Goal: Information Seeking & Learning: Understand process/instructions

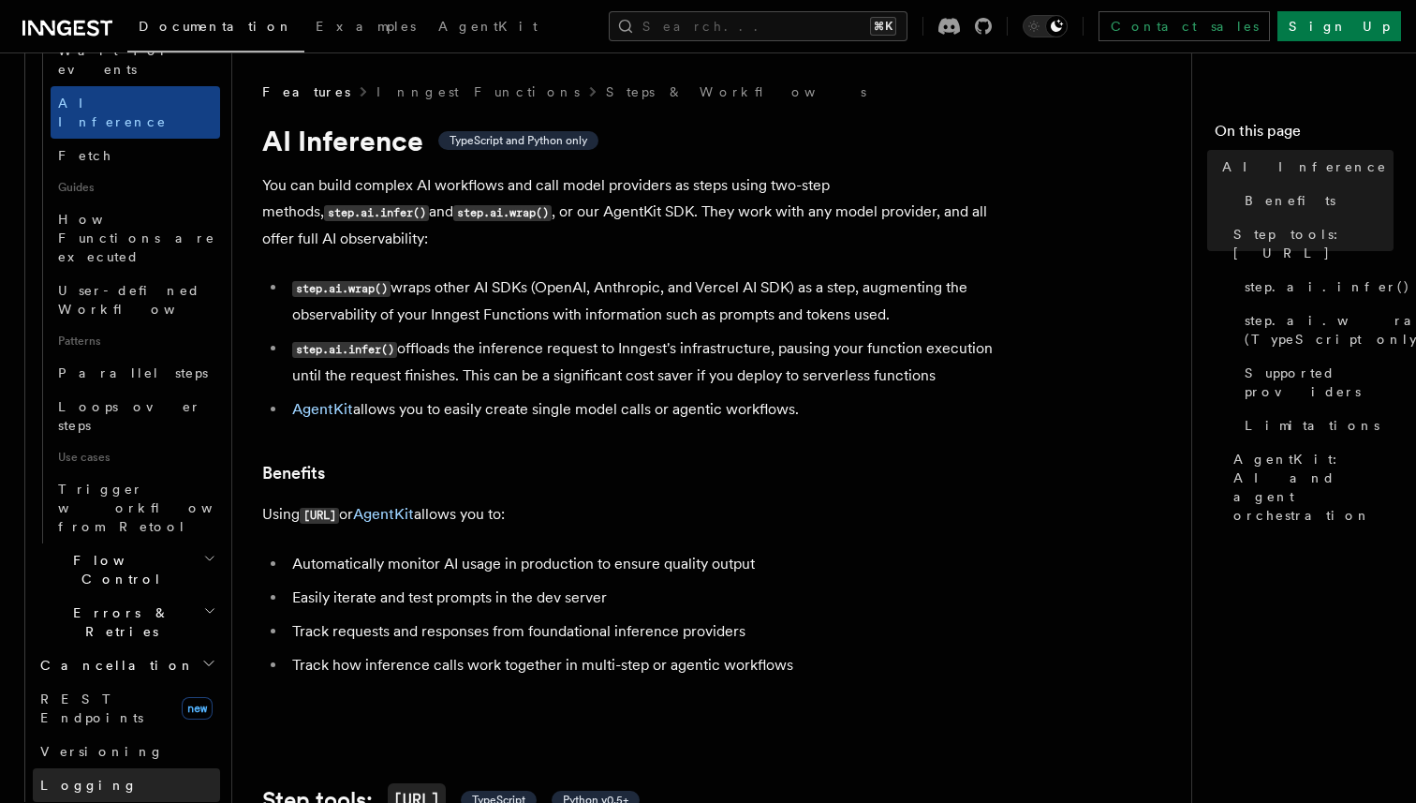
scroll to position [807, 0]
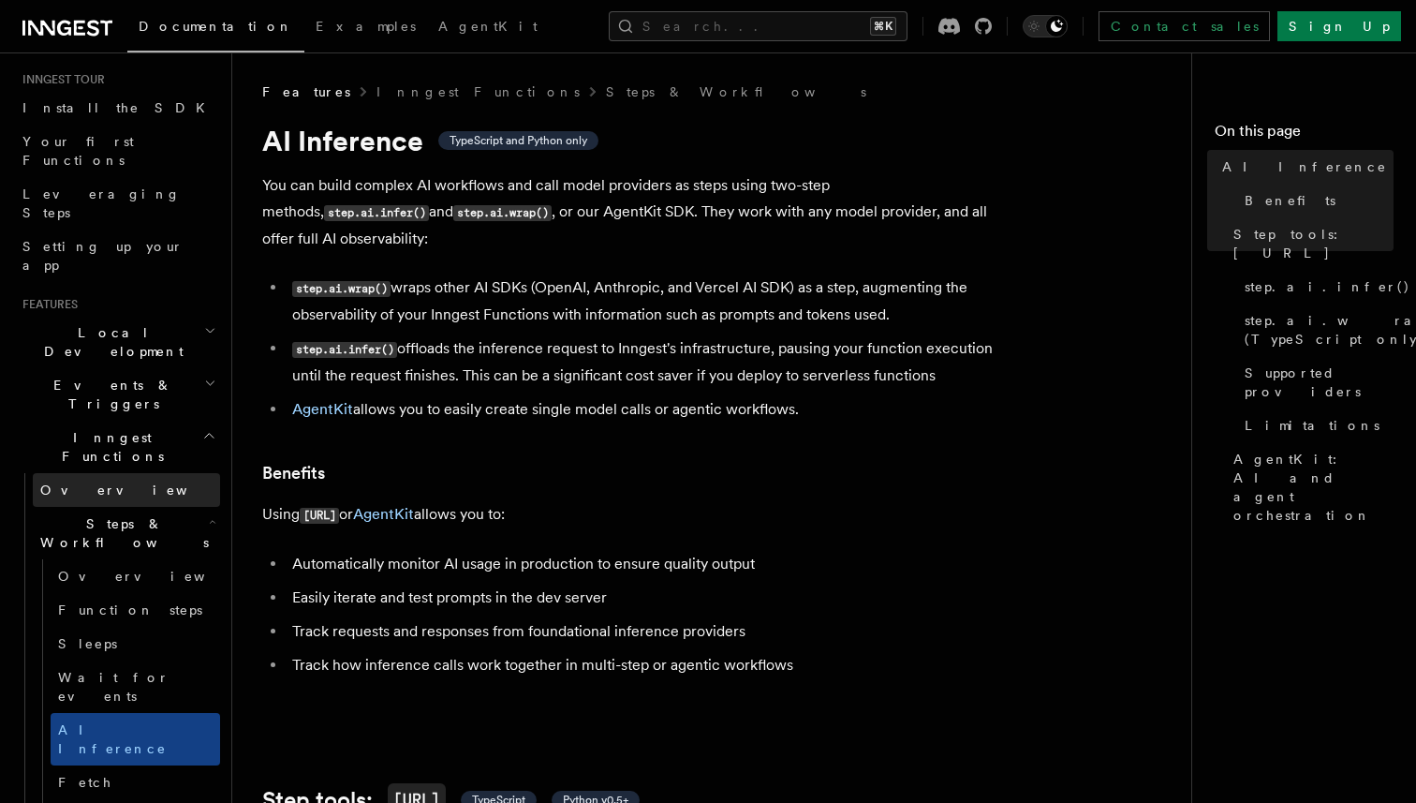
scroll to position [178, 0]
click at [109, 377] on span "Events & Triggers" at bounding box center [109, 395] width 189 height 37
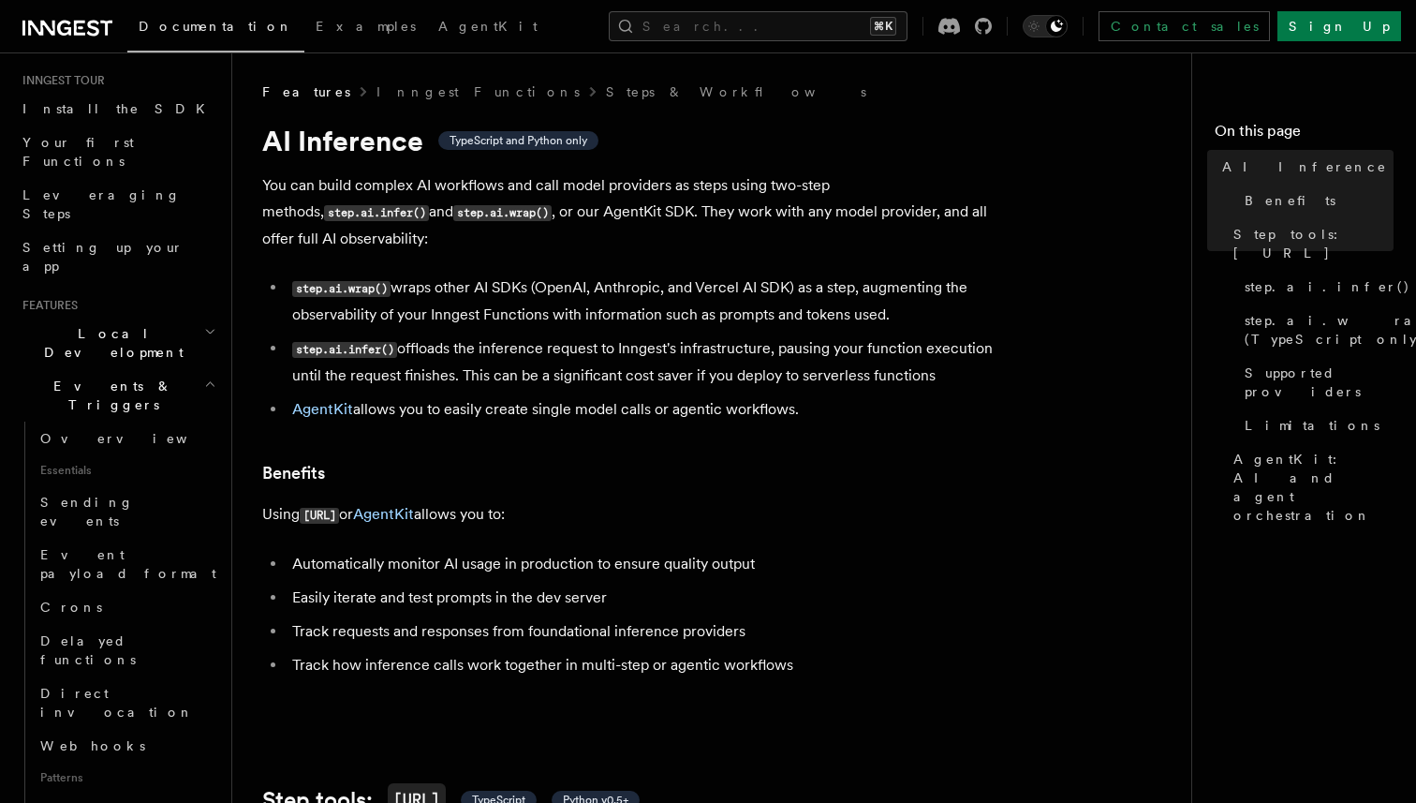
click at [138, 317] on h2 "Local Development" at bounding box center [117, 343] width 205 height 52
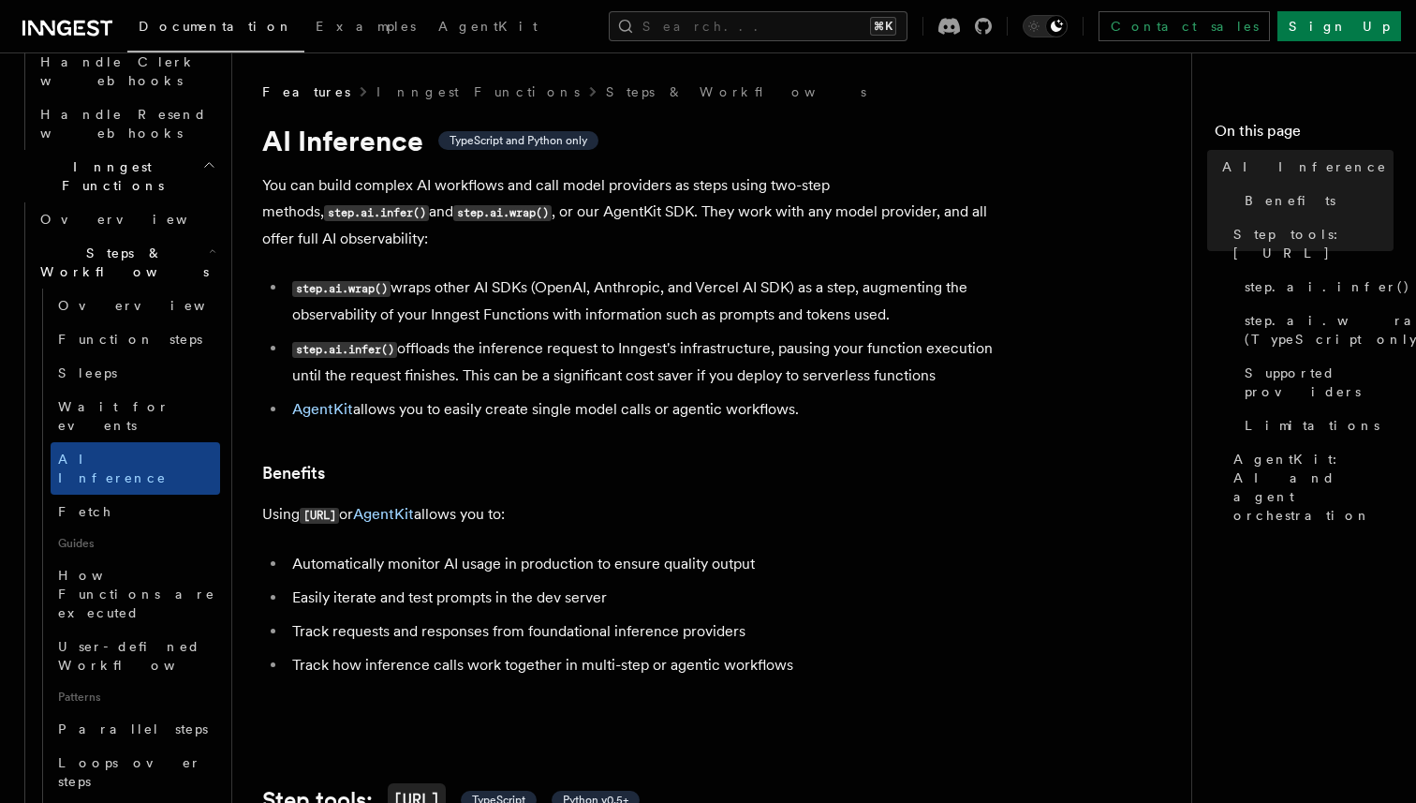
scroll to position [1547, 0]
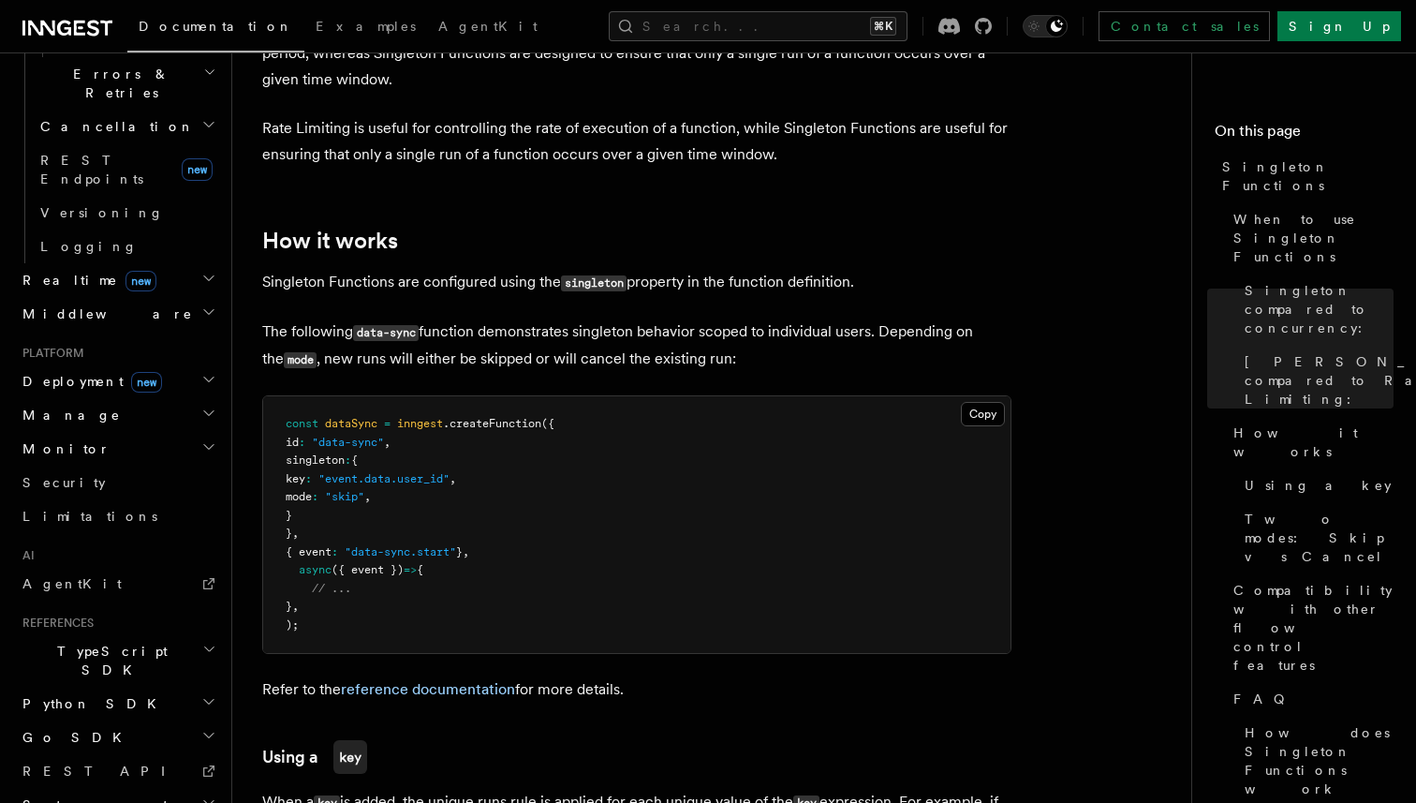
scroll to position [1252, 0]
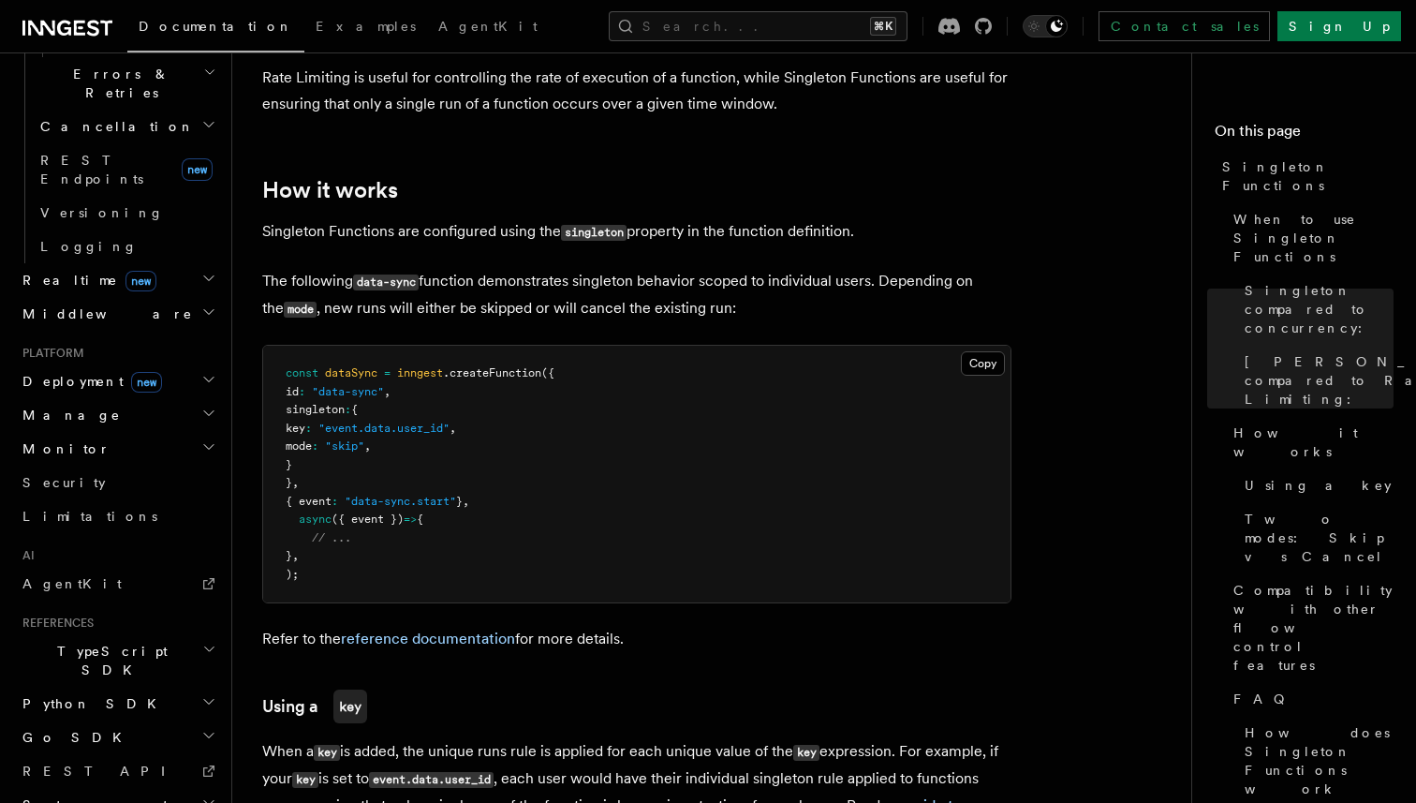
drag, startPoint x: 311, startPoint y: 385, endPoint x: 319, endPoint y: 437, distance: 53.1
click at [319, 437] on code "const dataSync = inngest .createFunction ({ id : "data-sync" , [PERSON_NAME] : …" at bounding box center [420, 473] width 269 height 215
copy code "[PERSON_NAME] : { key : "event.data.user_id" , mode : "skip" , }"
